Goal: Find specific page/section: Find specific page/section

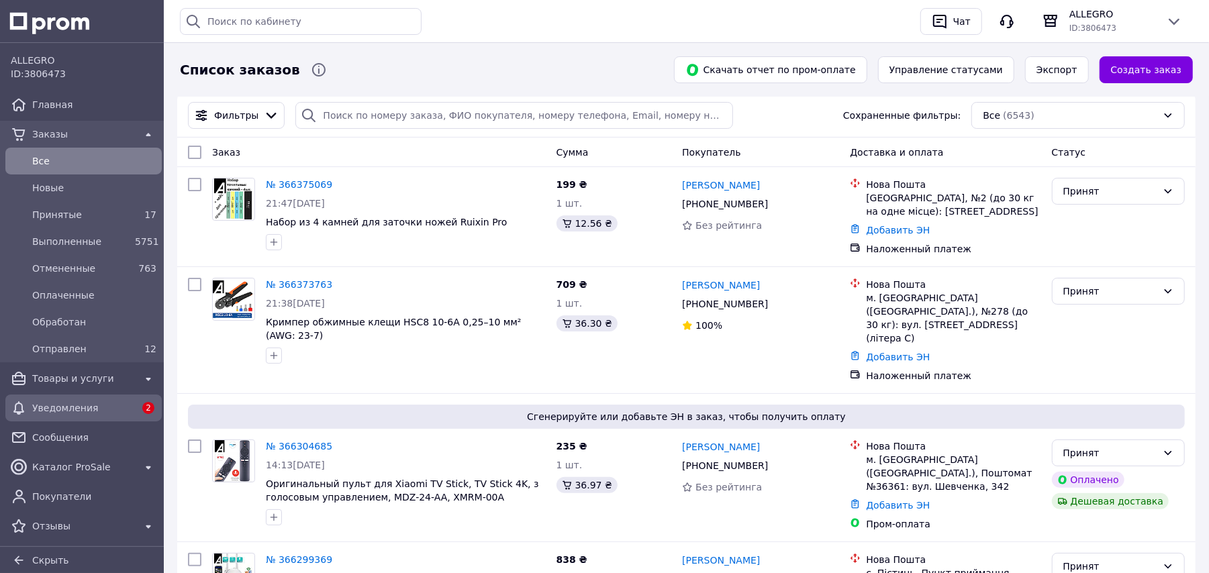
click at [71, 402] on span "Уведомления" at bounding box center [83, 408] width 103 height 13
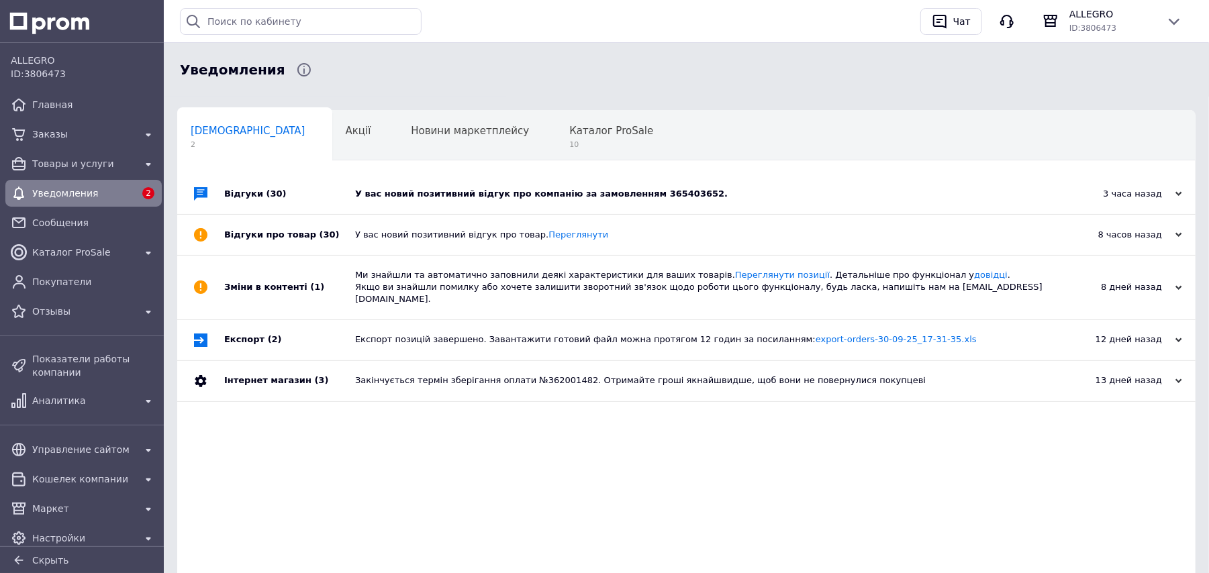
click at [1098, 189] on div "3 часа назад" at bounding box center [1115, 194] width 134 height 12
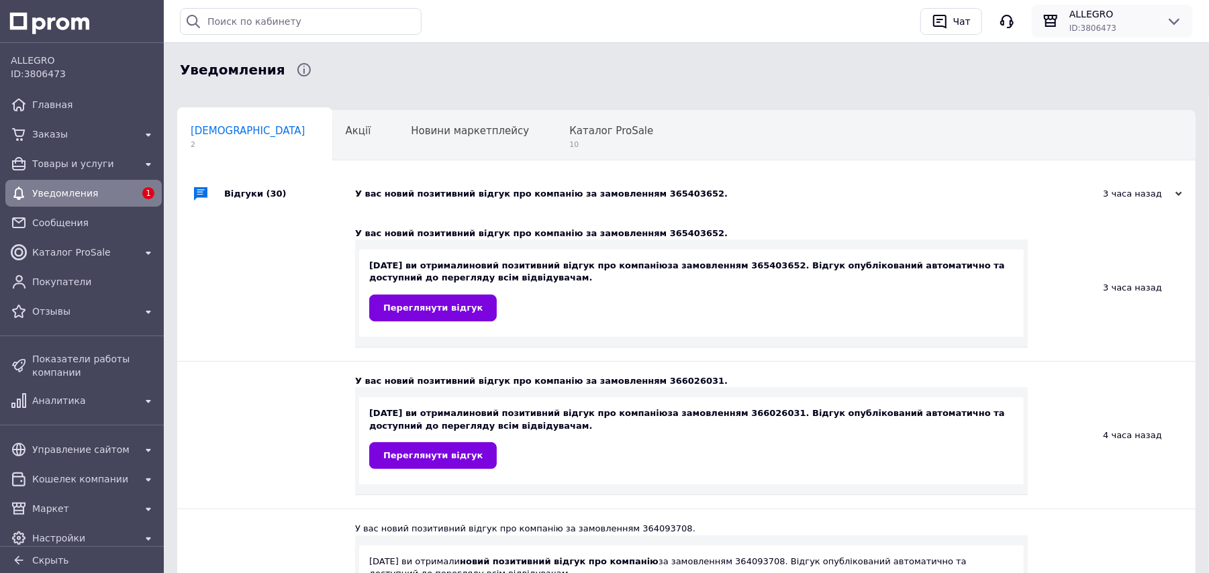
click at [1068, 31] on div "ALLEGRO ID: 3806473" at bounding box center [1112, 20] width 97 height 27
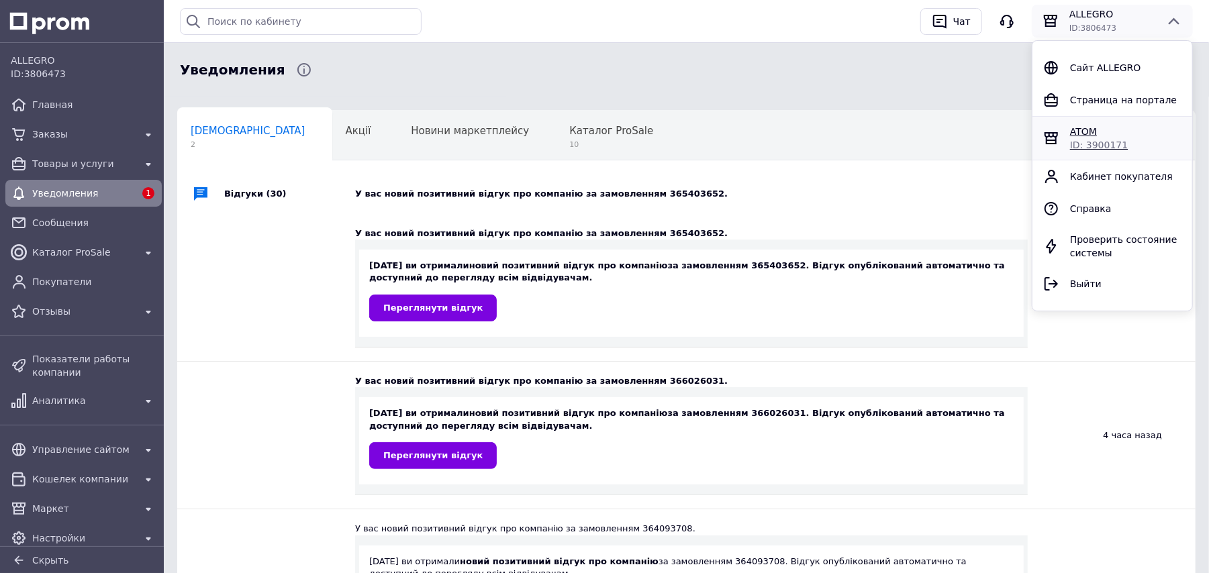
click at [1113, 140] on span "ID: 3900171" at bounding box center [1099, 145] width 58 height 11
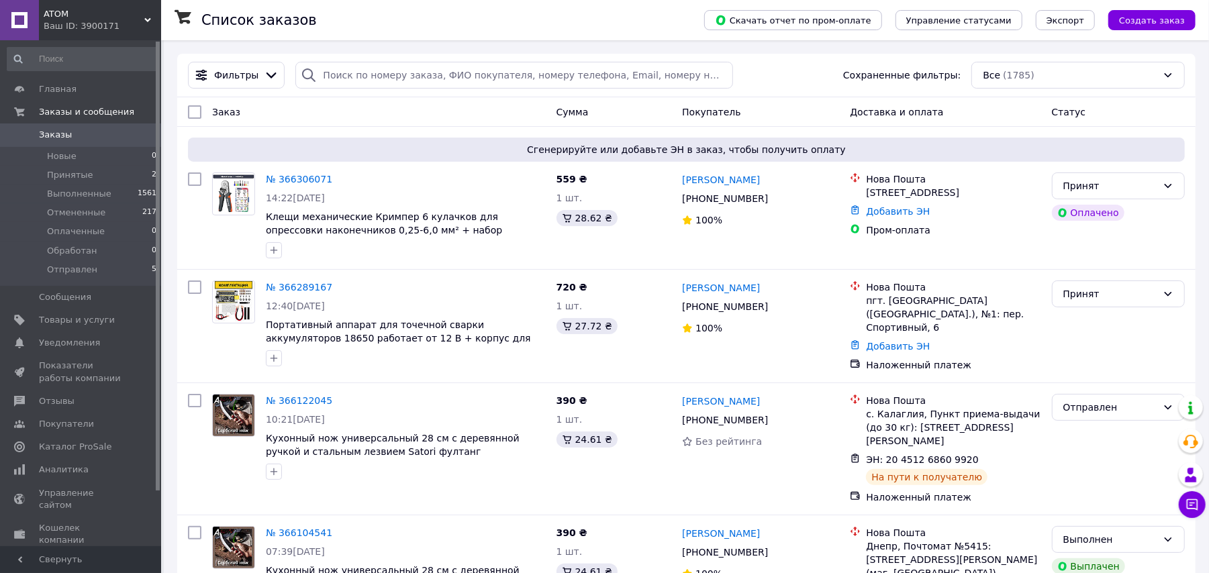
click at [24, 13] on link at bounding box center [19, 20] width 39 height 40
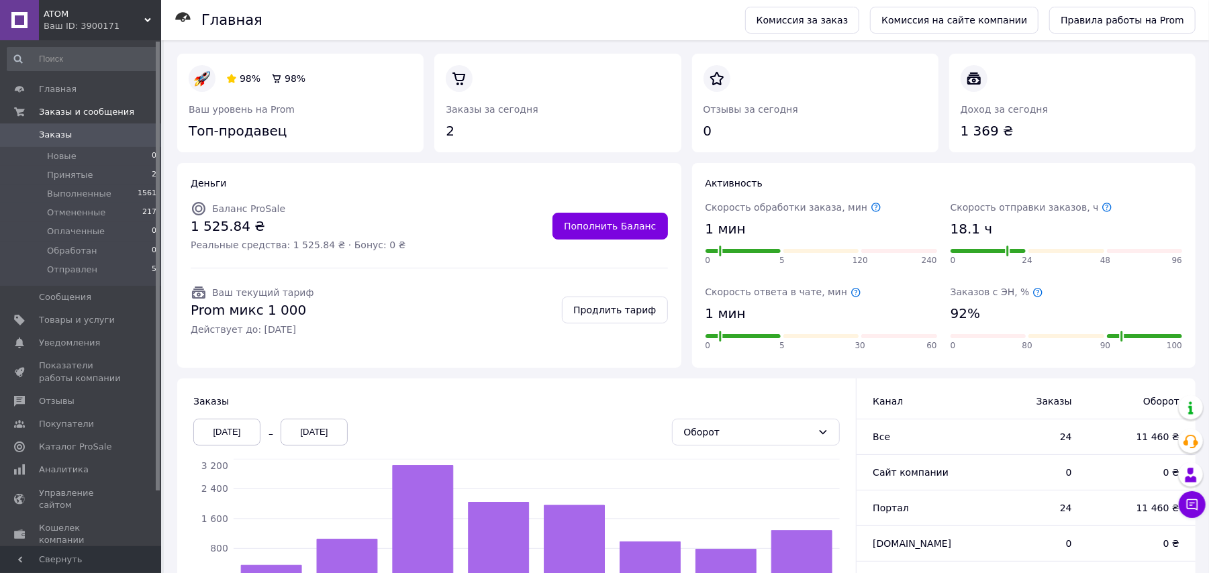
click at [232, 434] on div "[DATE]" at bounding box center [226, 432] width 67 height 27
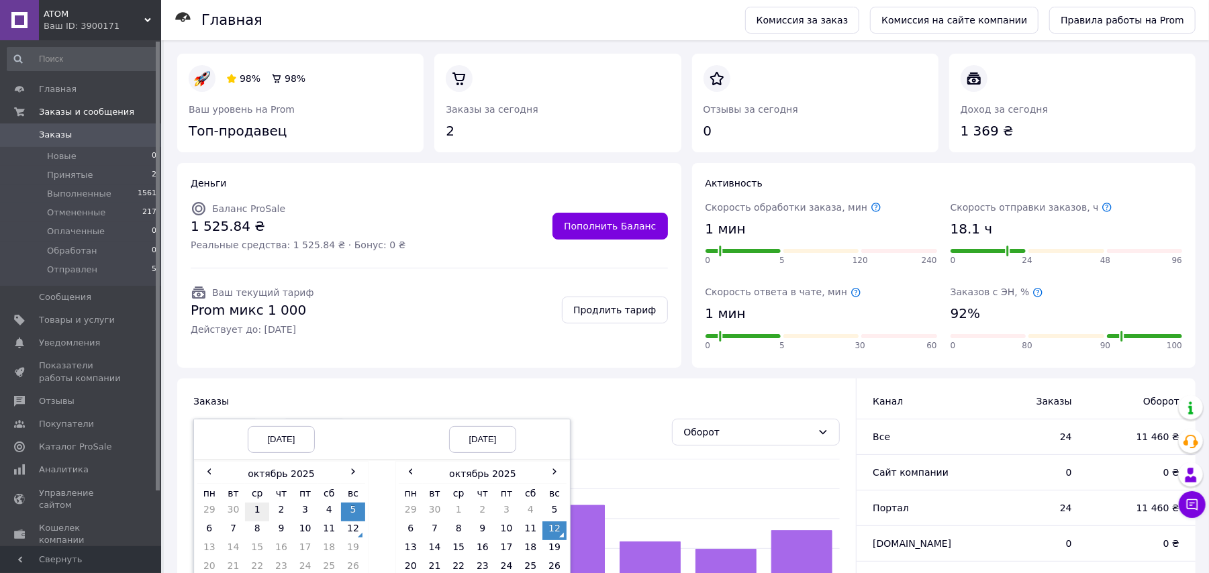
click at [256, 506] on td "1" at bounding box center [257, 512] width 24 height 19
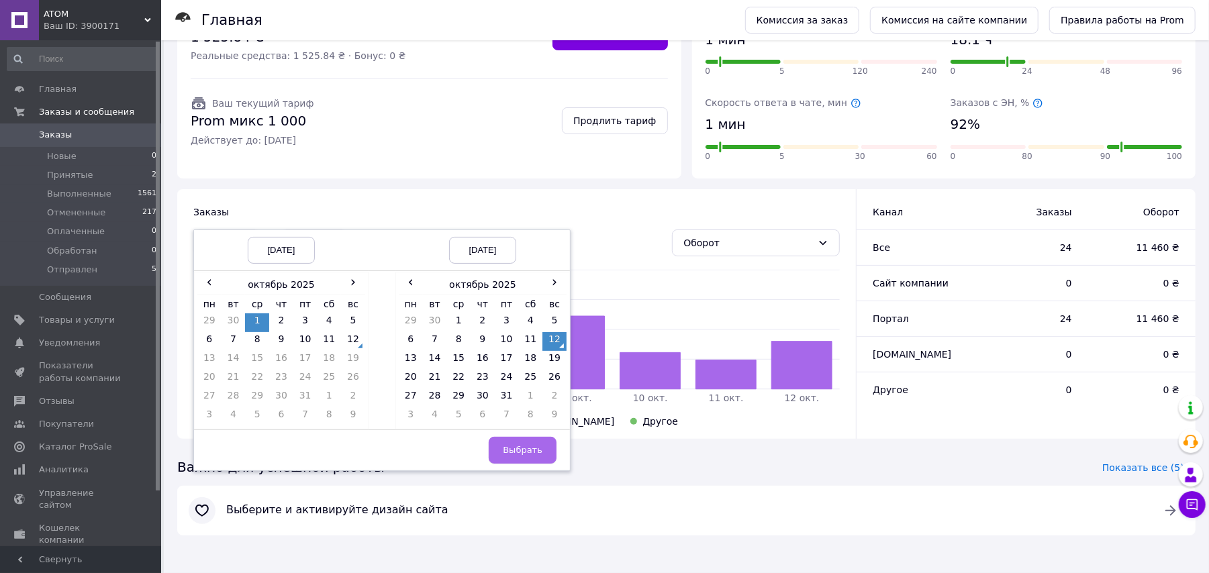
click at [537, 449] on span "Выбрать" at bounding box center [523, 450] width 40 height 10
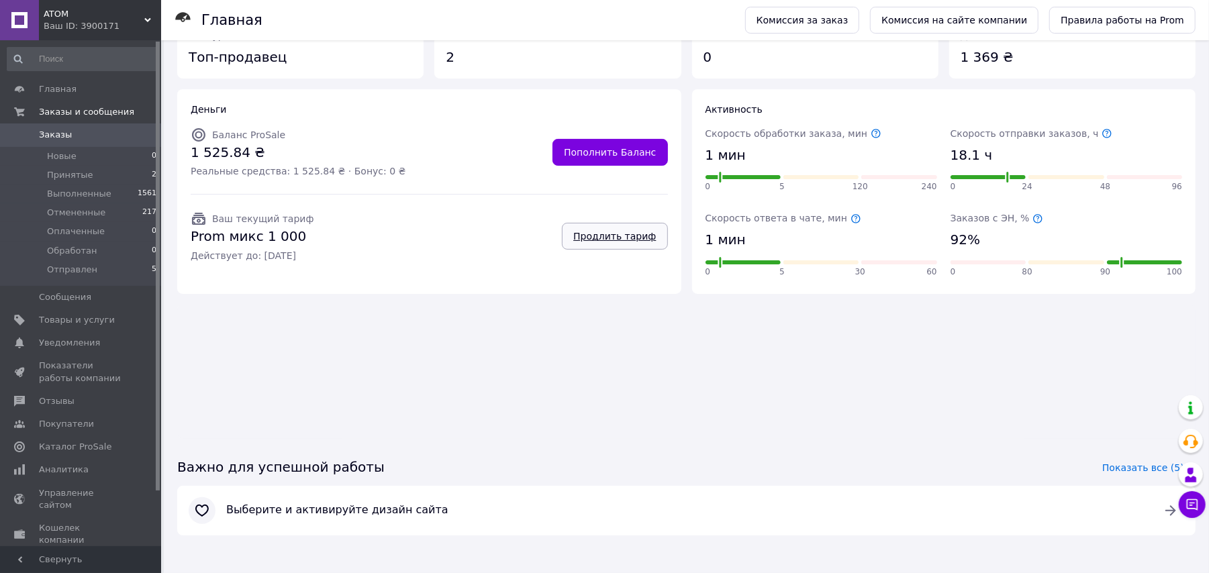
scroll to position [191, 0]
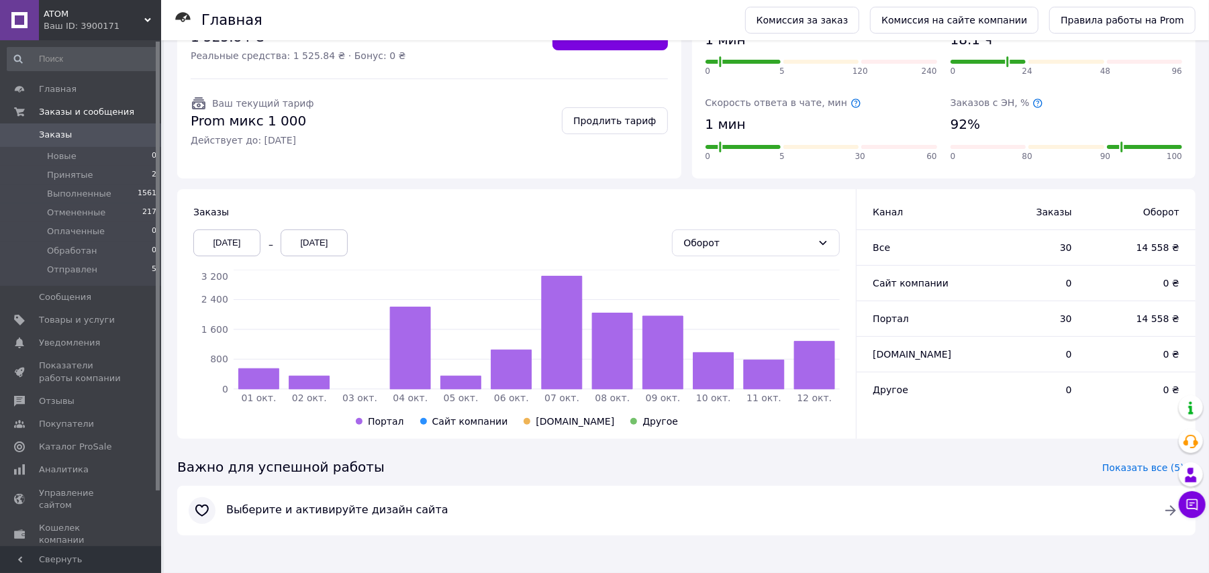
click at [114, 20] on div "Ваш ID: 3900171" at bounding box center [102, 26] width 117 height 12
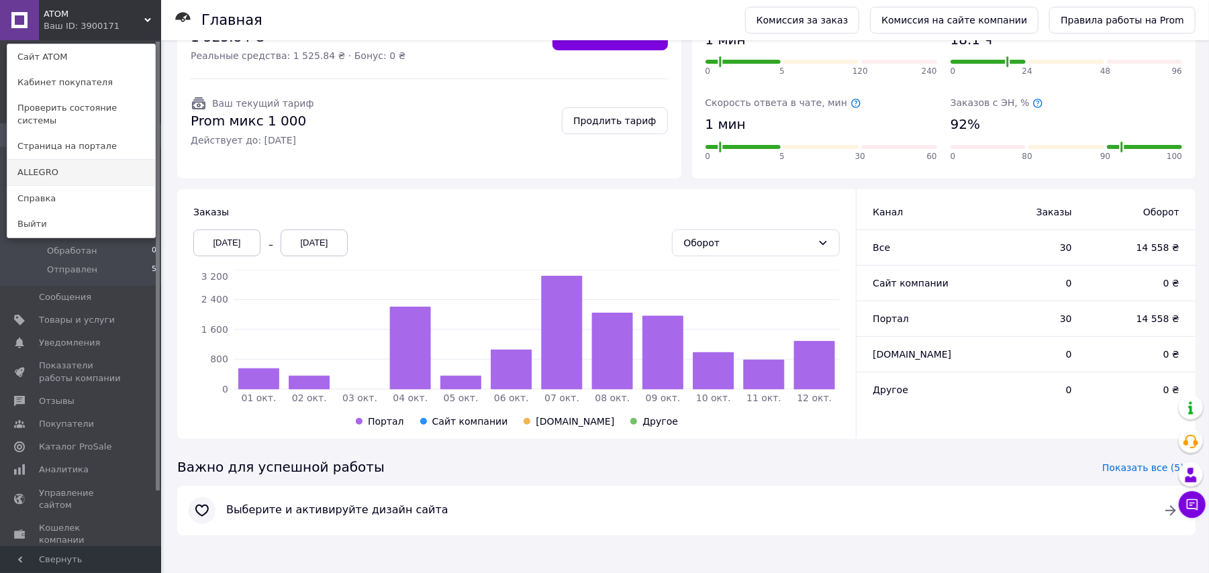
click at [95, 162] on link "ALLEGRO" at bounding box center [81, 173] width 148 height 26
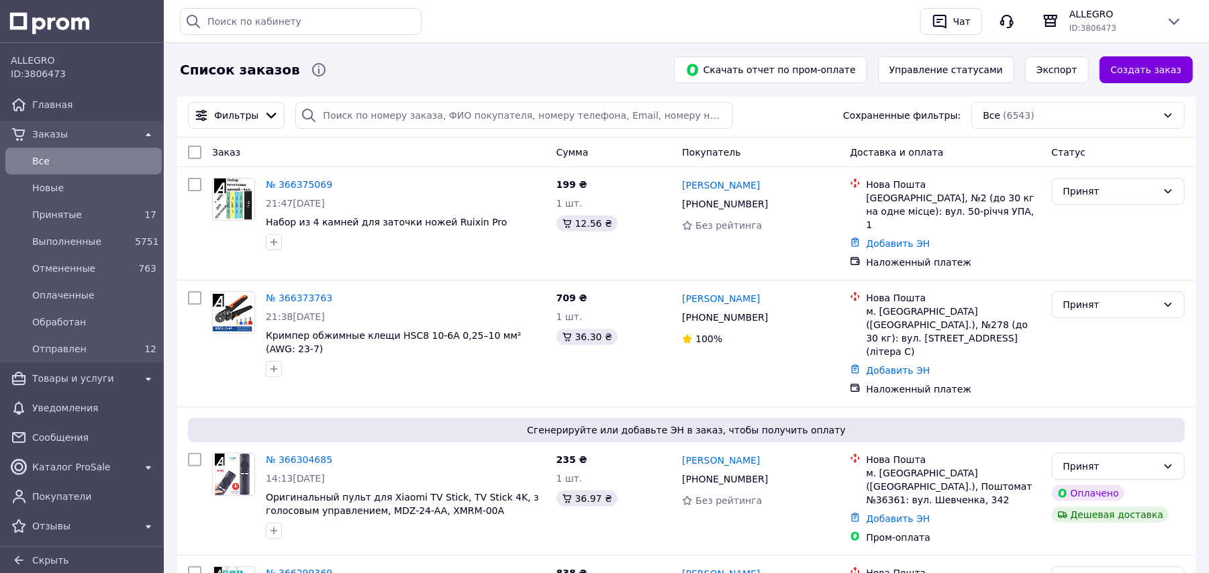
click at [11, 34] on link at bounding box center [11, 34] width 0 height 0
